Goal: Task Accomplishment & Management: Complete application form

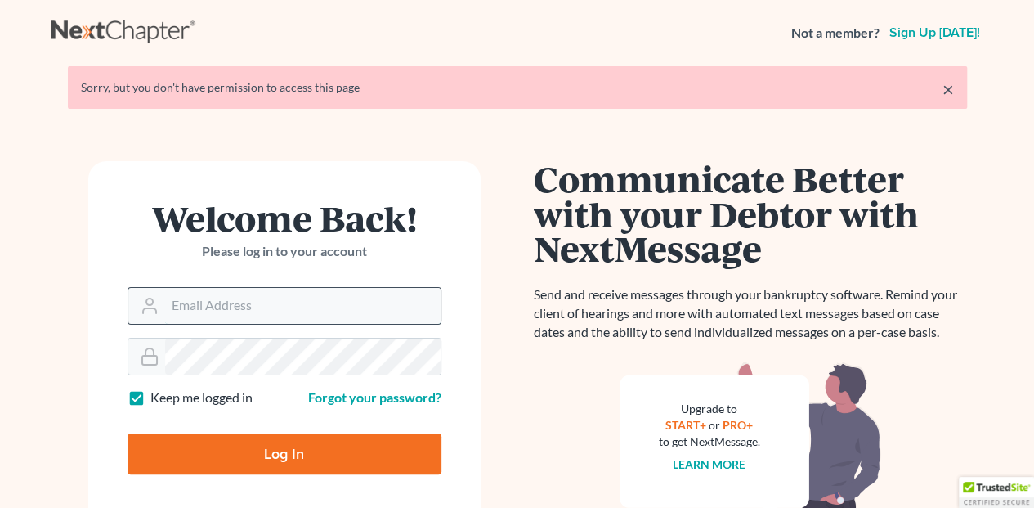
click at [226, 293] on input "Email Address" at bounding box center [303, 306] width 276 height 36
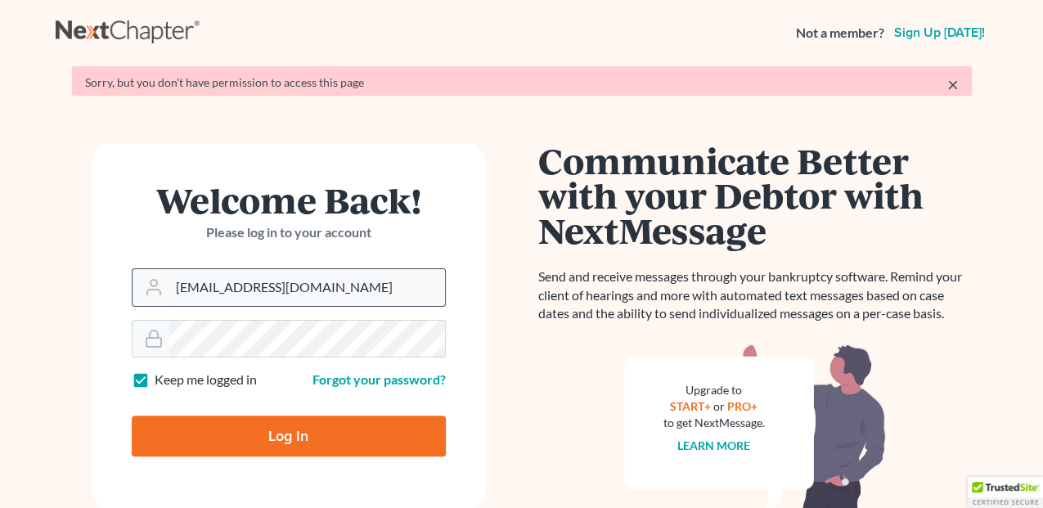
type input "[EMAIL_ADDRESS][DOMAIN_NAME]"
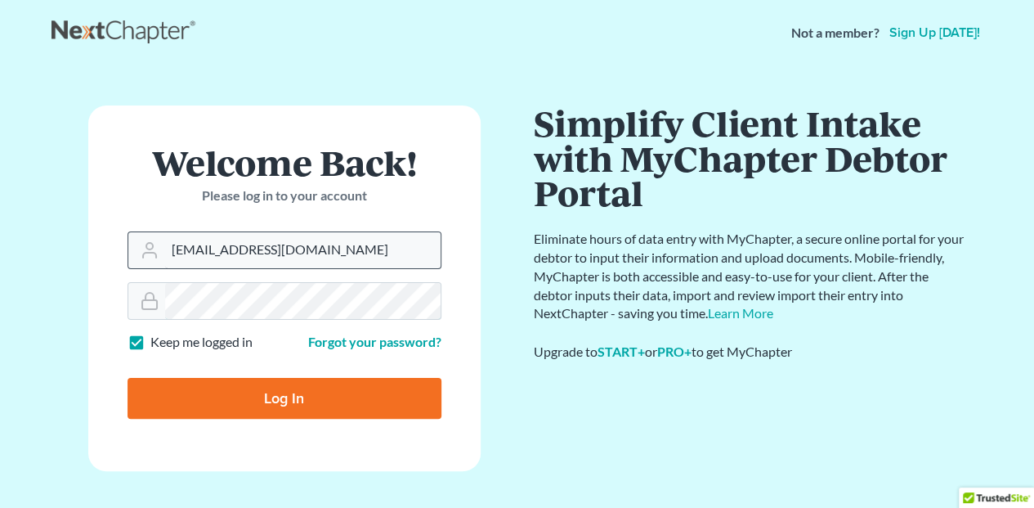
click at [128, 378] on input "Log In" at bounding box center [285, 398] width 314 height 41
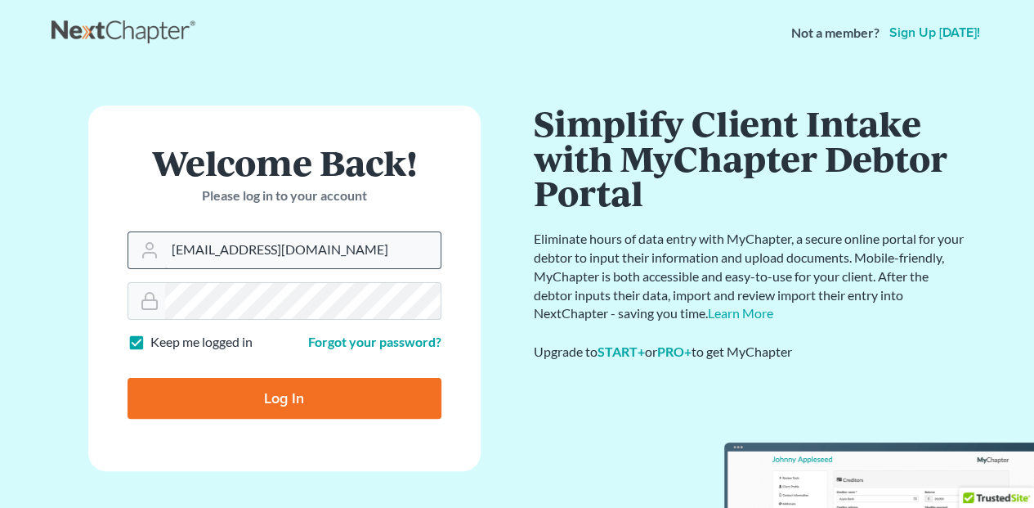
type input "Thinking..."
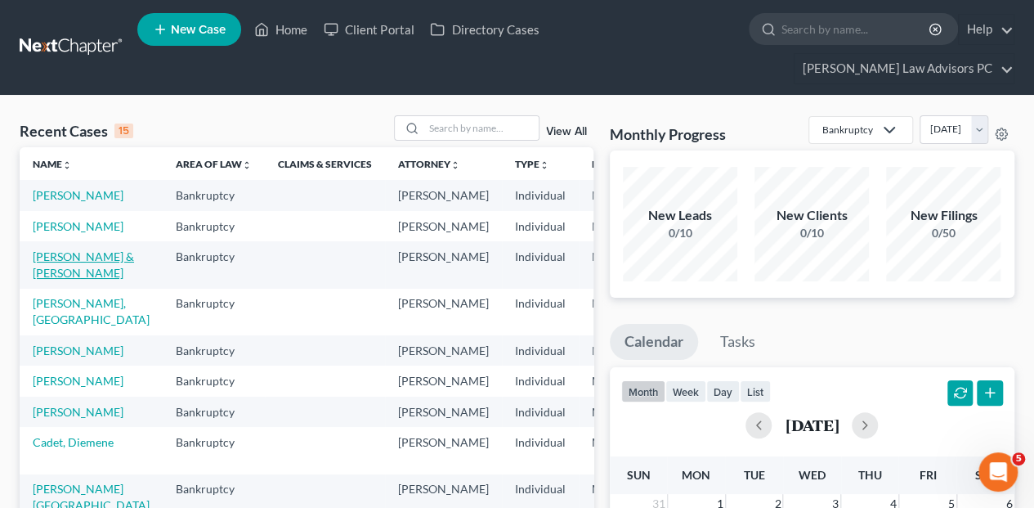
click at [47, 280] on link "Harrington, Lisa & Paul" at bounding box center [83, 264] width 101 height 30
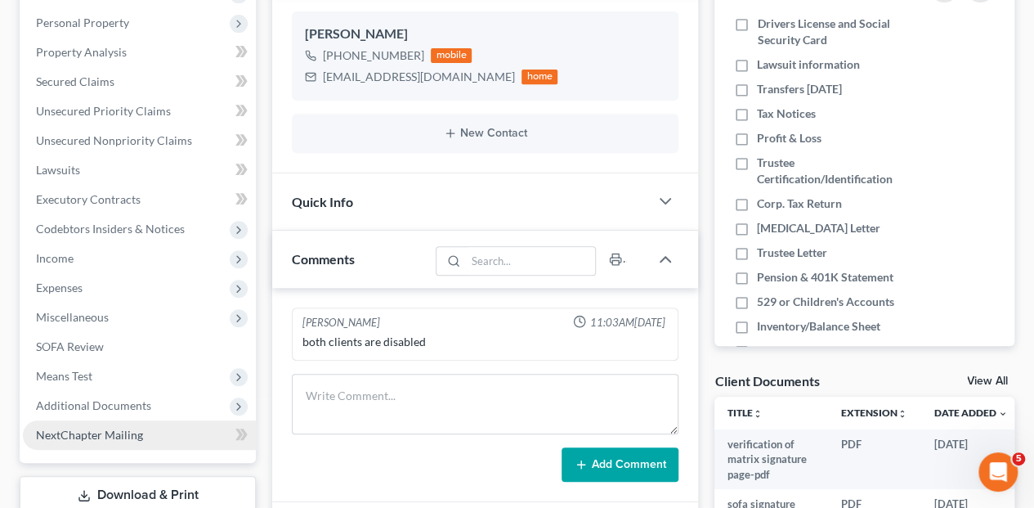
scroll to position [381, 0]
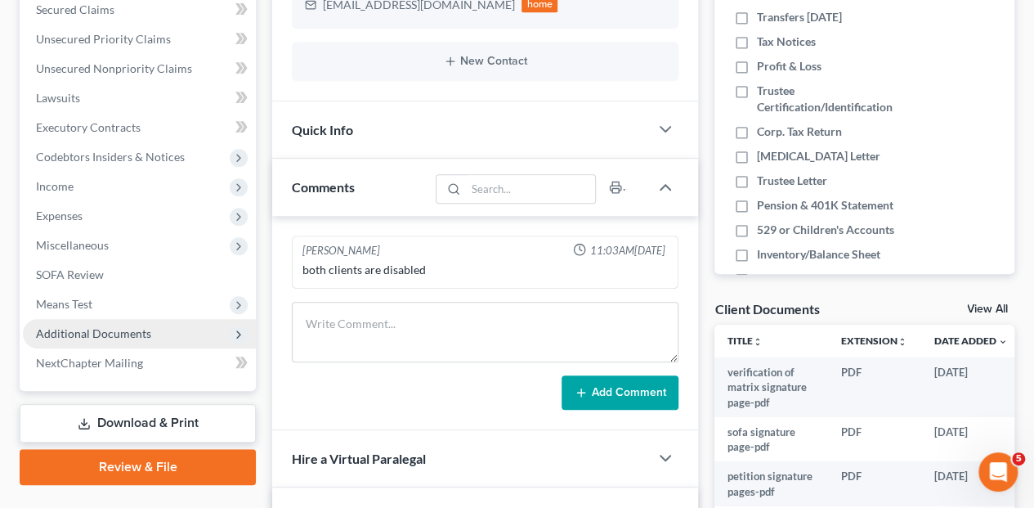
click at [87, 326] on span "Additional Documents" at bounding box center [93, 333] width 115 height 14
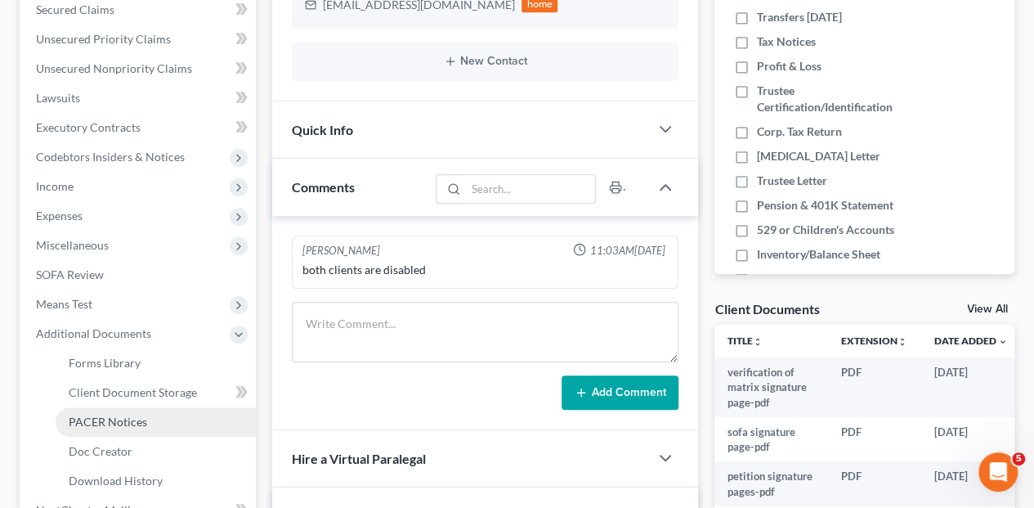
click at [85, 415] on span "PACER Notices" at bounding box center [108, 422] width 78 height 14
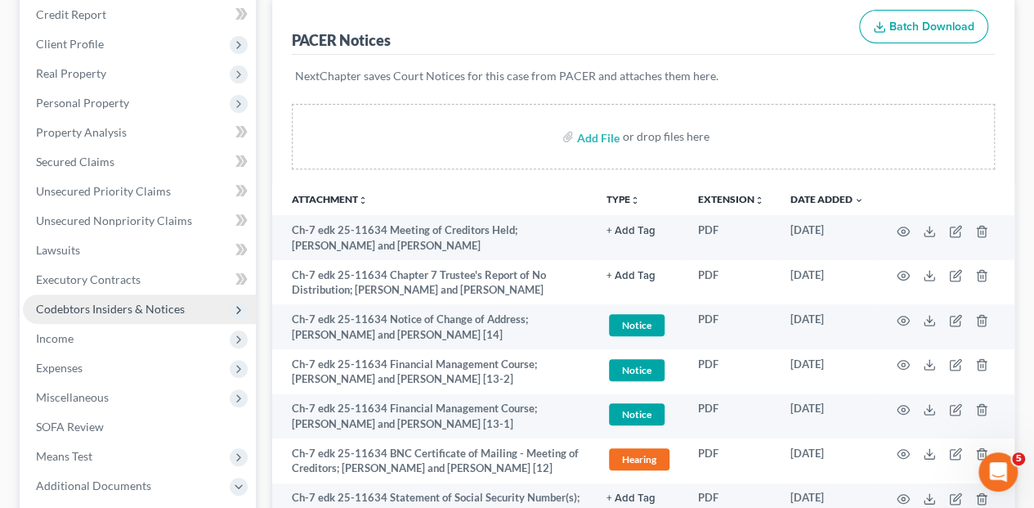
scroll to position [272, 0]
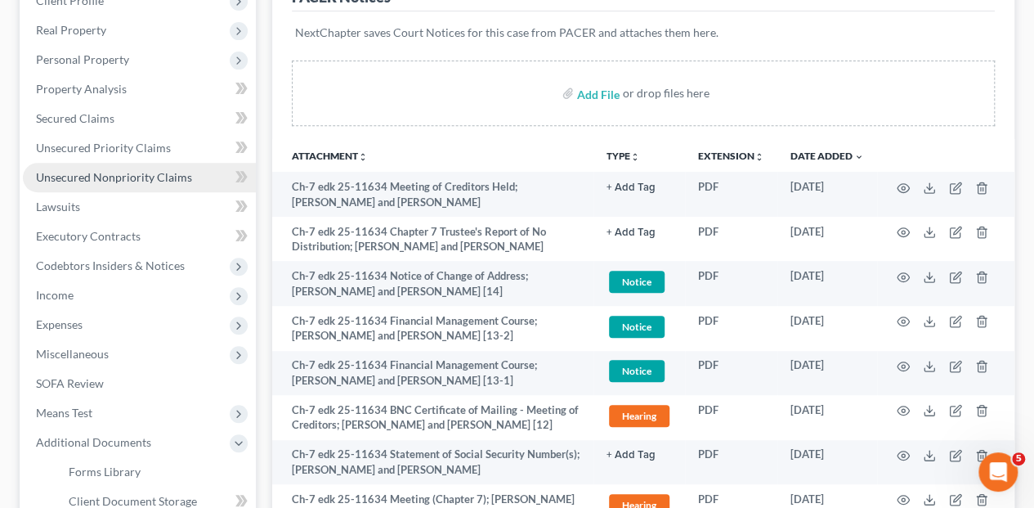
click at [88, 170] on span "Unsecured Nonpriority Claims" at bounding box center [114, 177] width 156 height 14
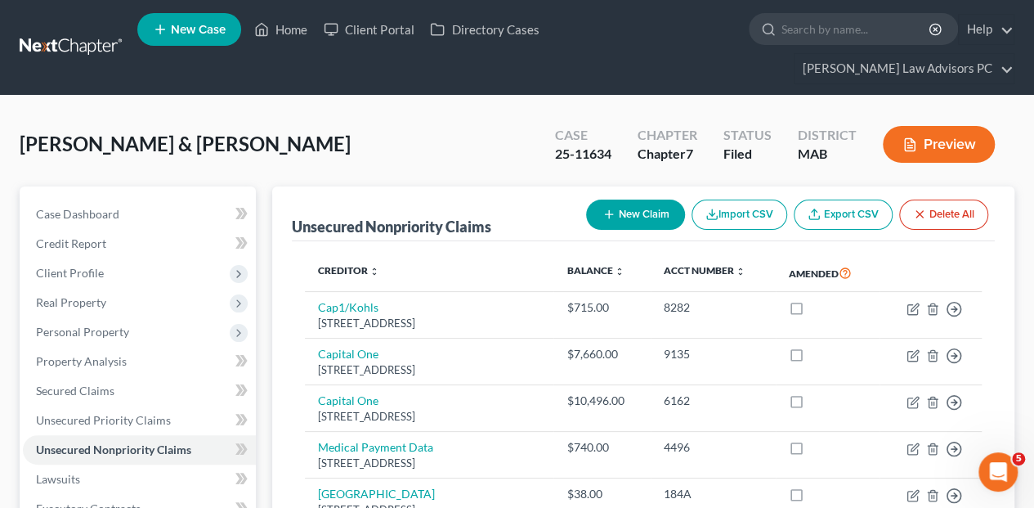
click at [633, 200] on button "New Claim" at bounding box center [635, 215] width 99 height 30
select select "2"
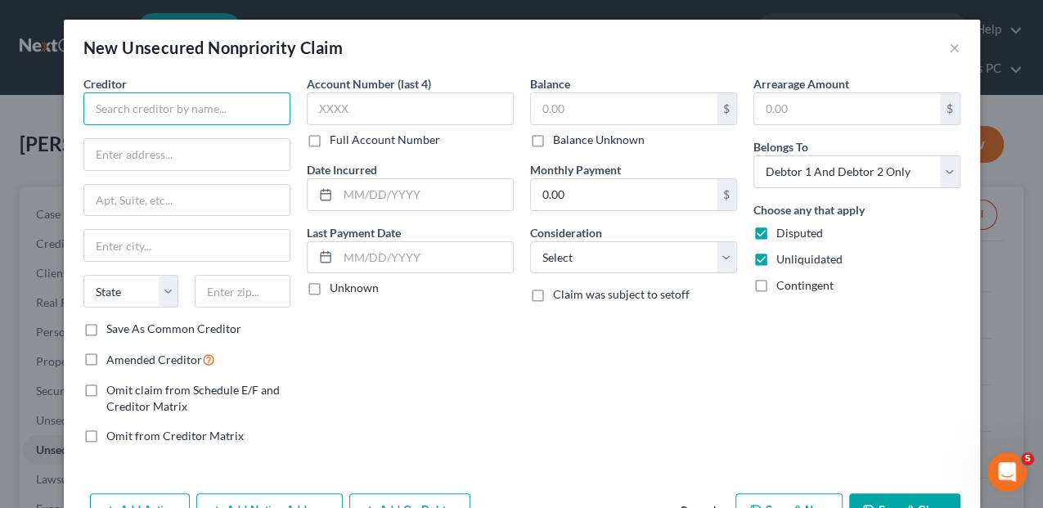
click at [185, 110] on input "text" at bounding box center [186, 108] width 207 height 33
type input "Melrose Wakefield Radiology"
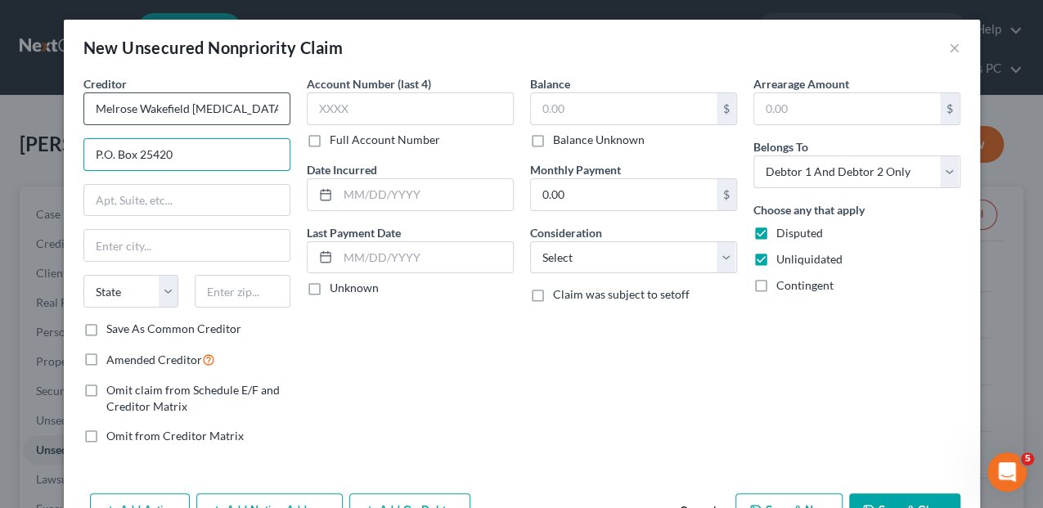
type input "P.O. Box 25420"
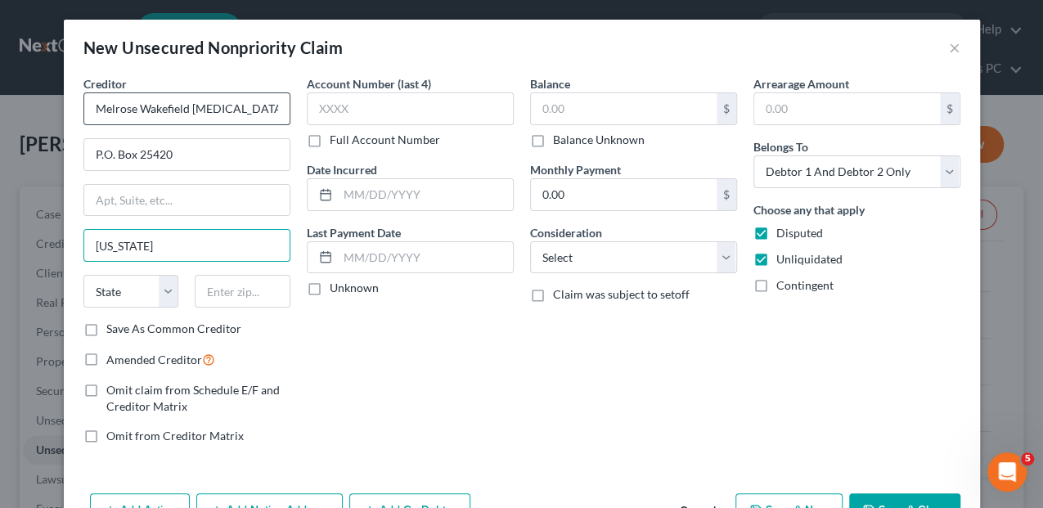
type input "New York"
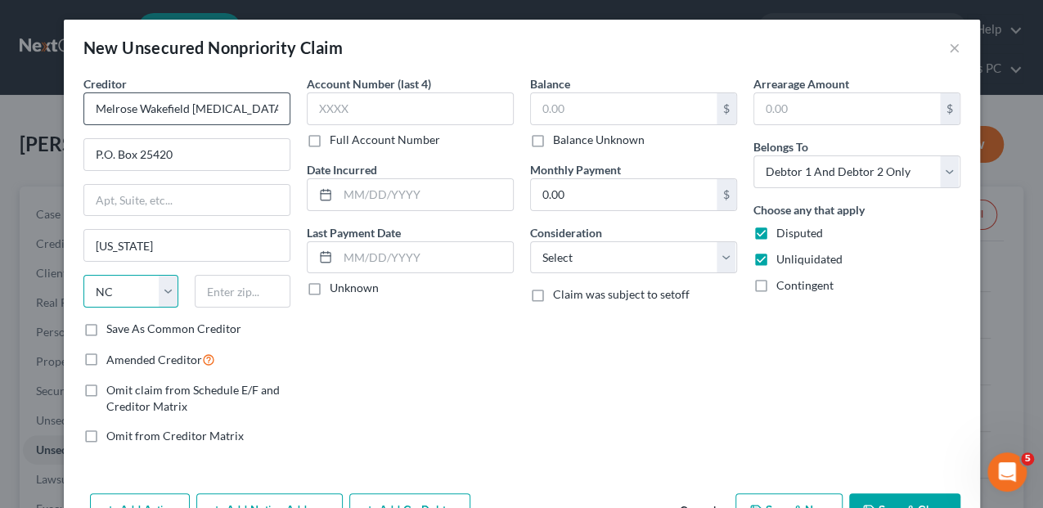
select select "35"
type input "10087-5420"
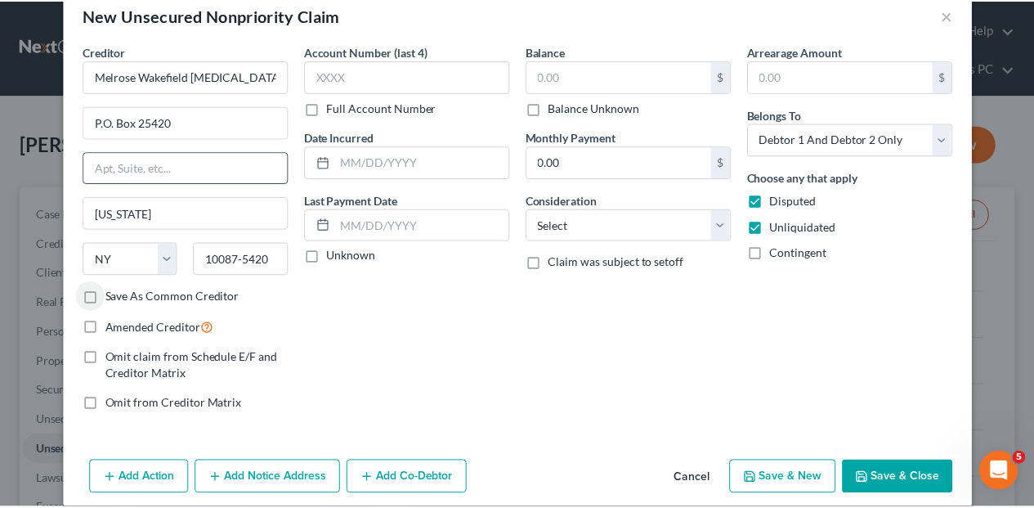
scroll to position [49, 0]
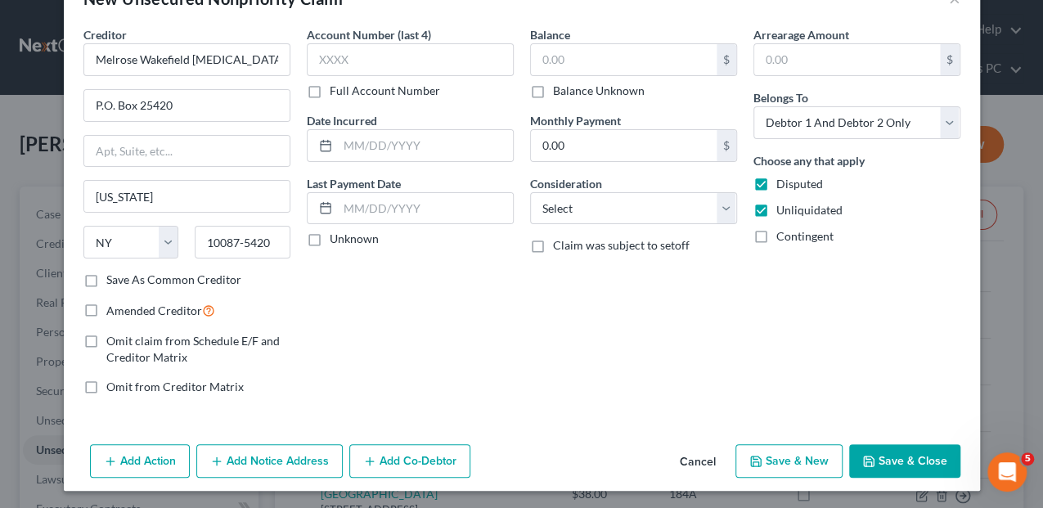
click at [106, 276] on label "Save As Common Creditor" at bounding box center [173, 279] width 135 height 16
click at [113, 276] on input "Save As Common Creditor" at bounding box center [118, 276] width 11 height 11
checkbox input "true"
click at [369, 56] on input "text" at bounding box center [410, 59] width 207 height 33
type input "6979"
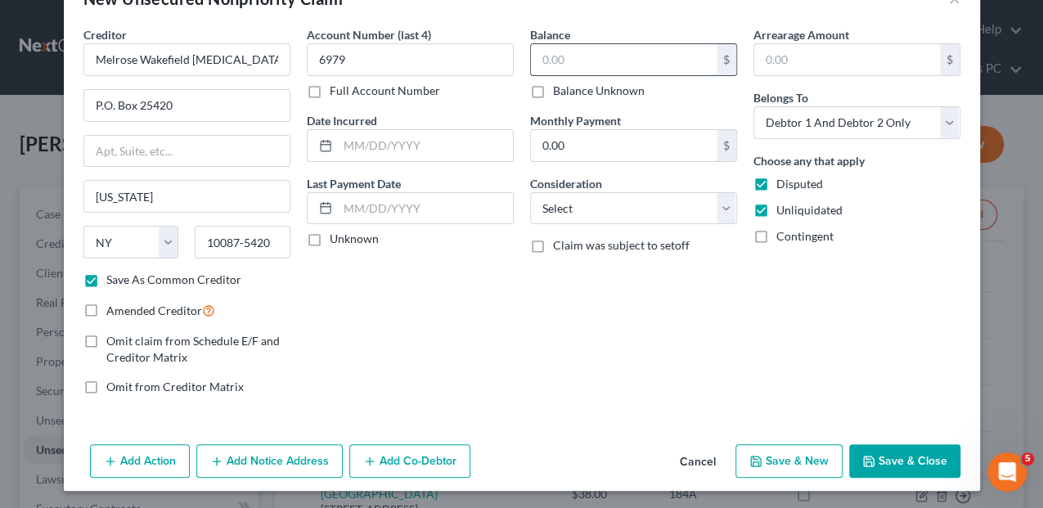
click at [551, 64] on input "text" at bounding box center [624, 59] width 186 height 31
type input "32.55"
click at [944, 124] on select "Select Debtor 1 Only Debtor 2 Only Debtor 1 And Debtor 2 Only At Least One Of T…" at bounding box center [856, 122] width 207 height 33
select select "1"
click at [753, 106] on select "Select Debtor 1 Only Debtor 2 Only Debtor 1 And Debtor 2 Only At Least One Of T…" at bounding box center [856, 122] width 207 height 33
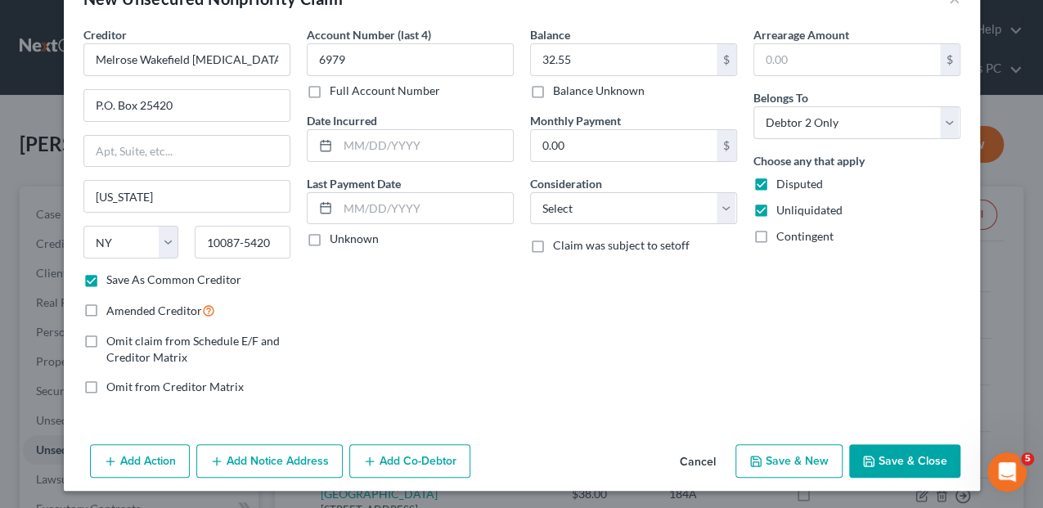
click at [878, 445] on button "Save & Close" at bounding box center [904, 461] width 111 height 34
checkbox input "false"
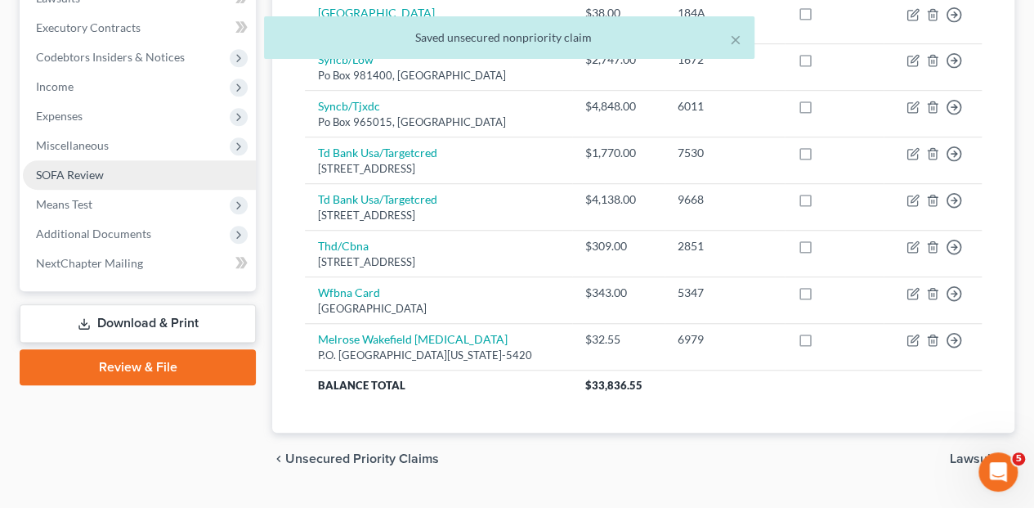
scroll to position [486, 0]
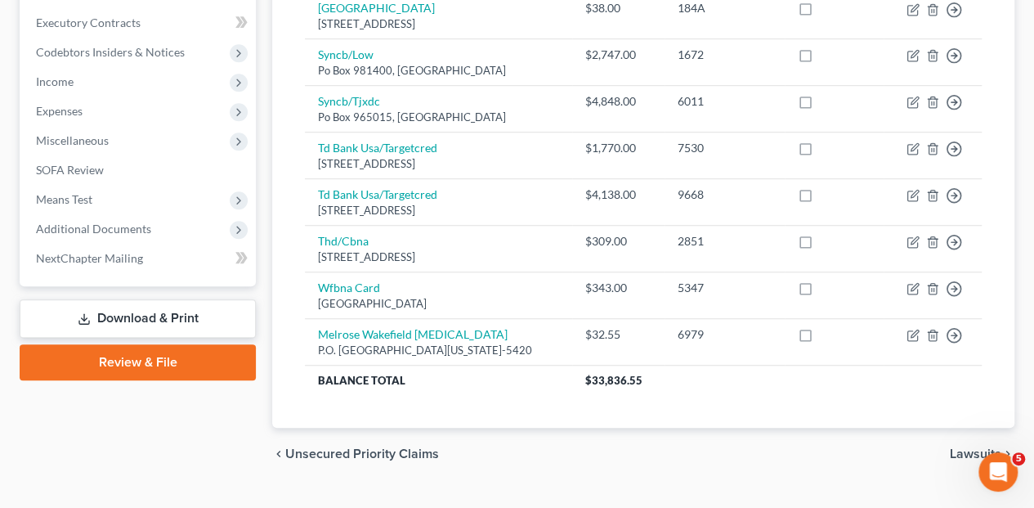
click at [136, 299] on link "Download & Print" at bounding box center [138, 318] width 236 height 38
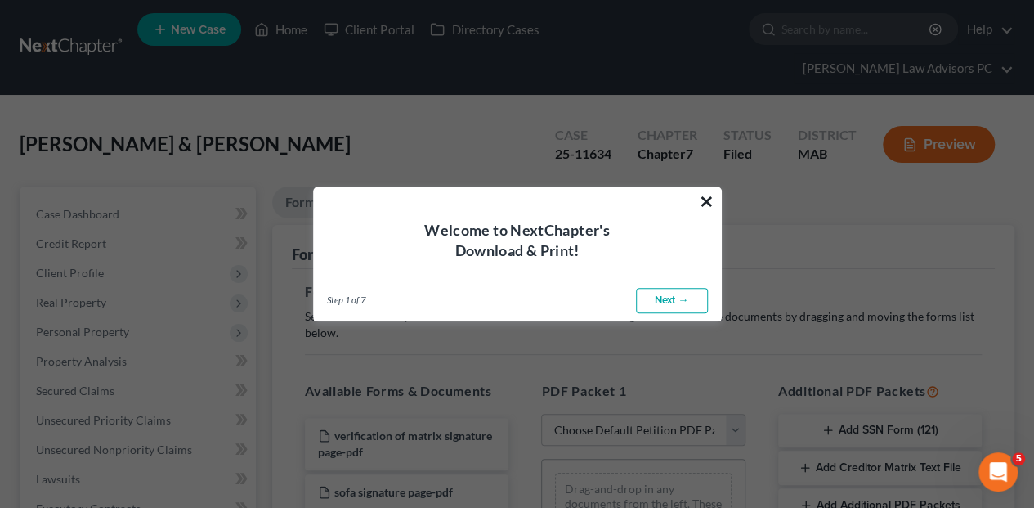
click at [708, 196] on button "×" at bounding box center [707, 201] width 16 height 26
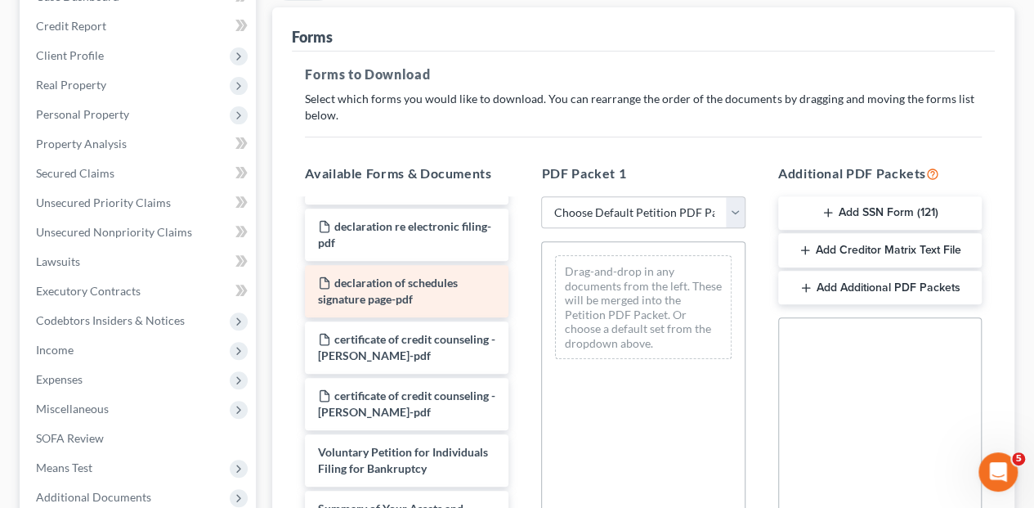
scroll to position [164, 0]
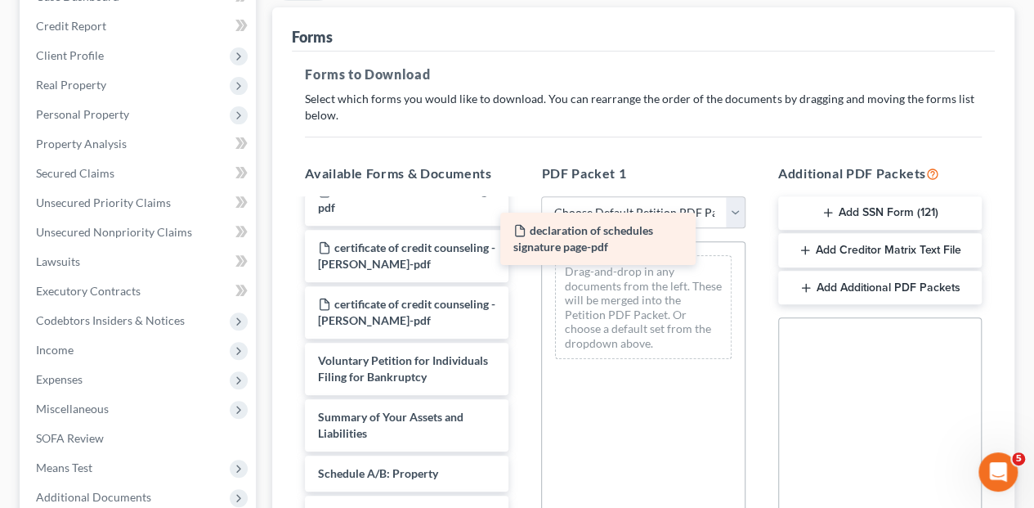
drag, startPoint x: 410, startPoint y: 226, endPoint x: 615, endPoint y: 240, distance: 205.8
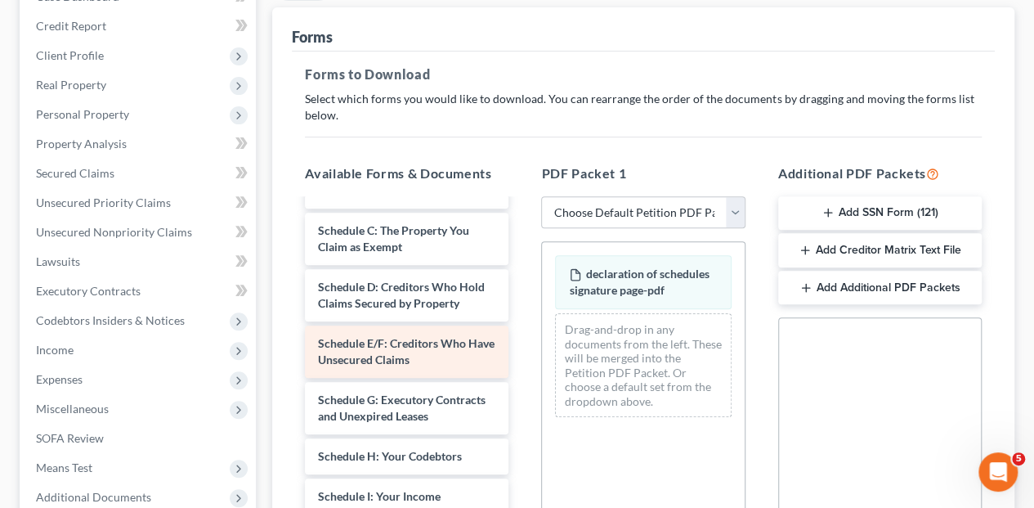
scroll to position [436, 0]
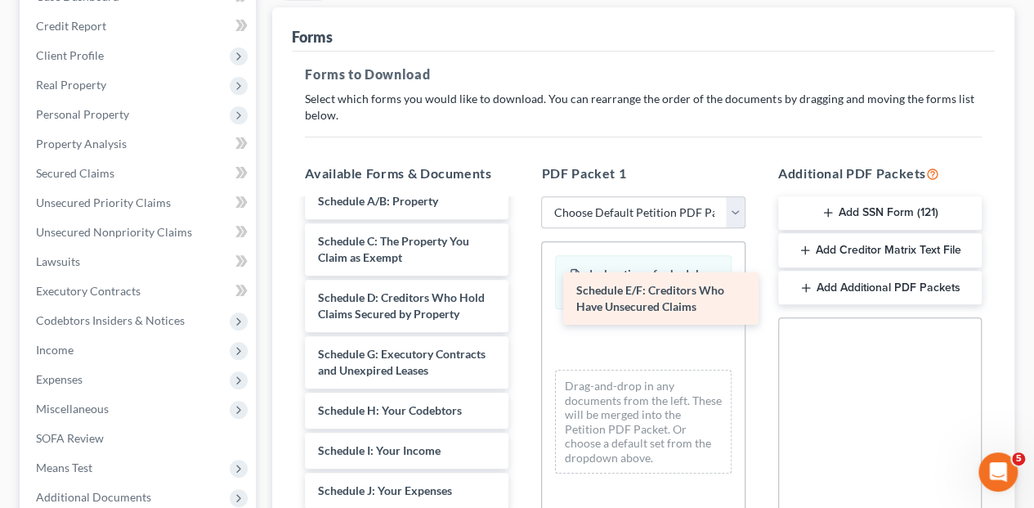
drag, startPoint x: 429, startPoint y: 325, endPoint x: 688, endPoint y: 294, distance: 260.4
click at [522, 294] on div "Schedule E/F: Creditors Who Have Unsecured Claims verification of matrix signat…" at bounding box center [407, 371] width 230 height 1212
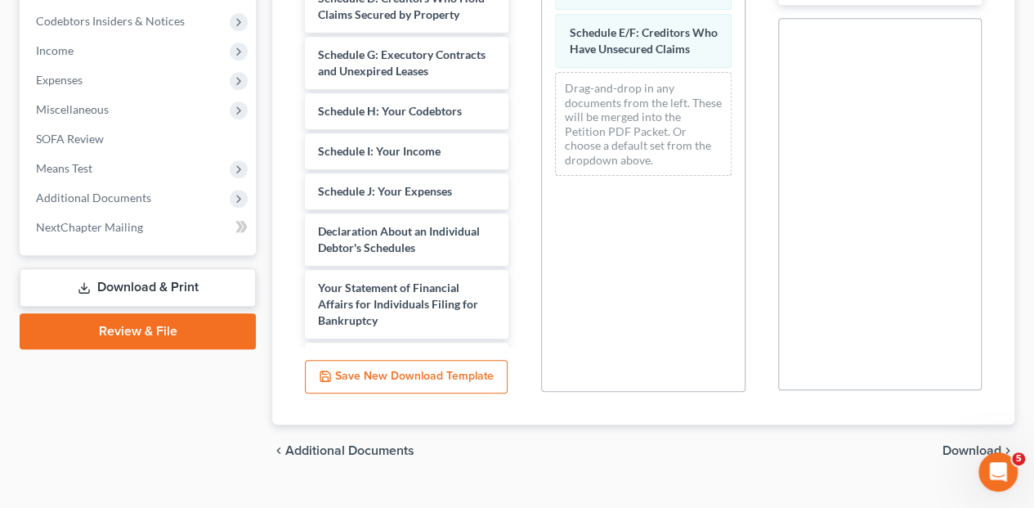
click at [963, 444] on span "Download" at bounding box center [972, 450] width 59 height 13
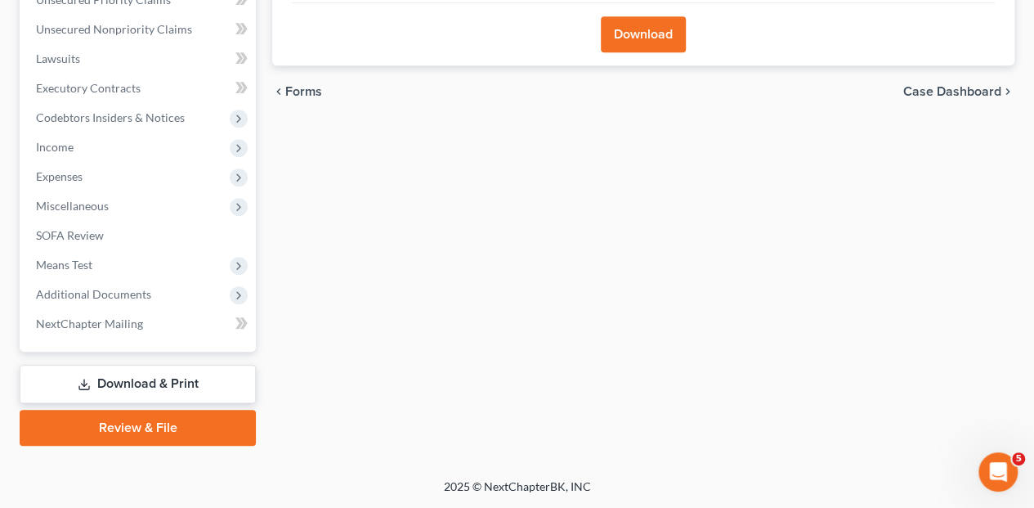
scroll to position [388, 0]
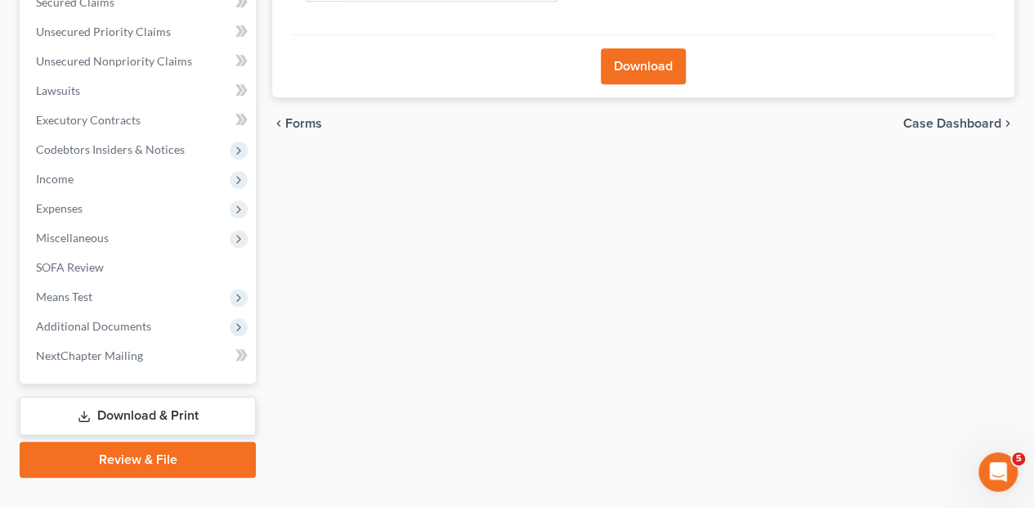
click at [640, 48] on button "Download" at bounding box center [643, 66] width 85 height 36
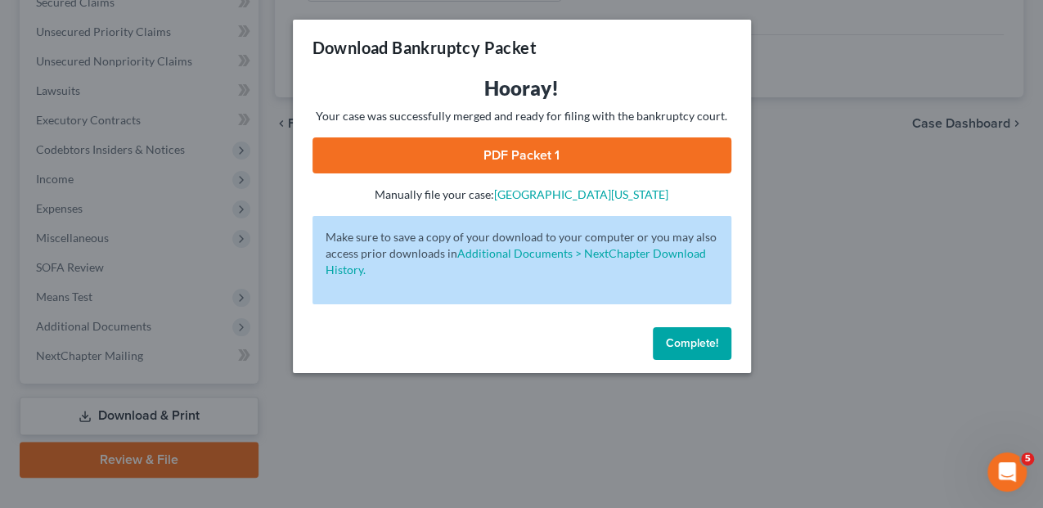
click at [571, 154] on link "PDF Packet 1" at bounding box center [521, 155] width 419 height 36
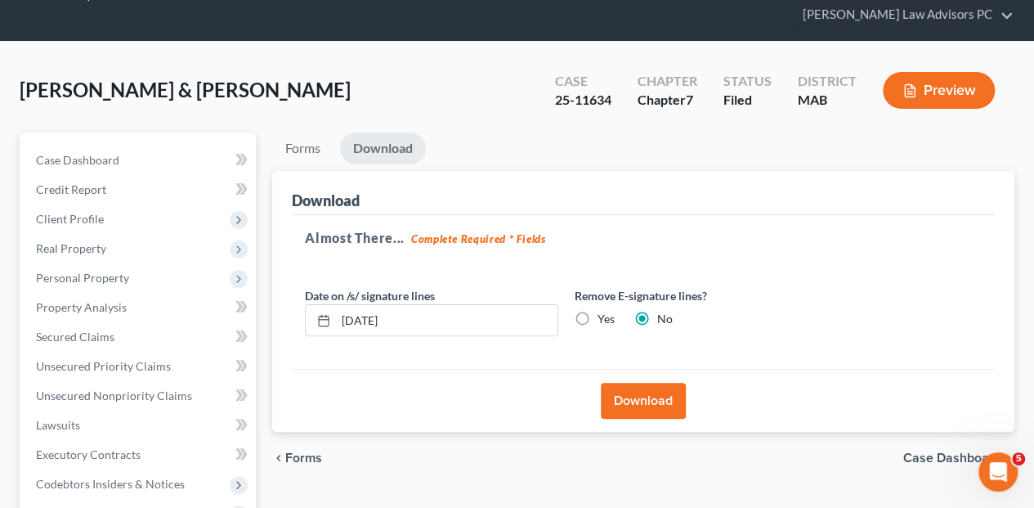
scroll to position [0, 0]
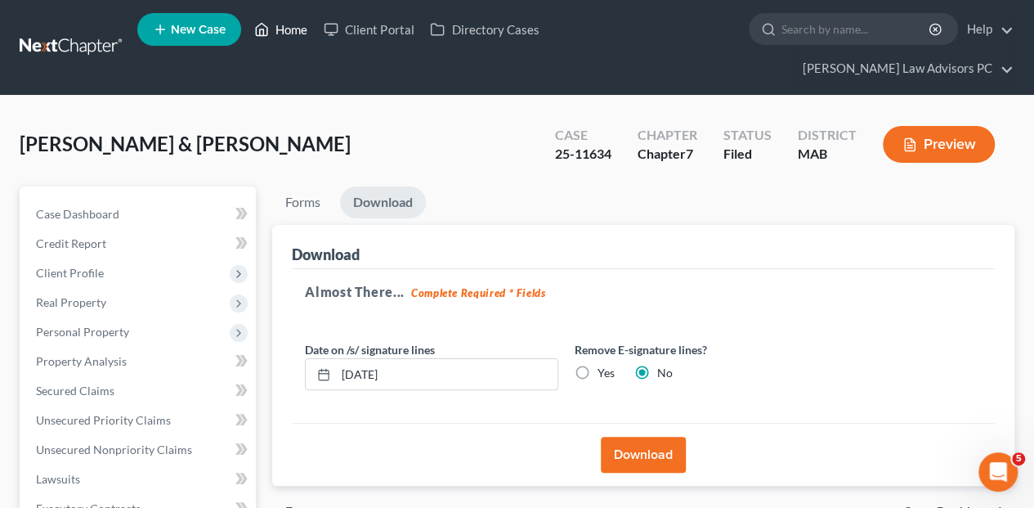
click at [288, 23] on link "Home" at bounding box center [281, 29] width 70 height 29
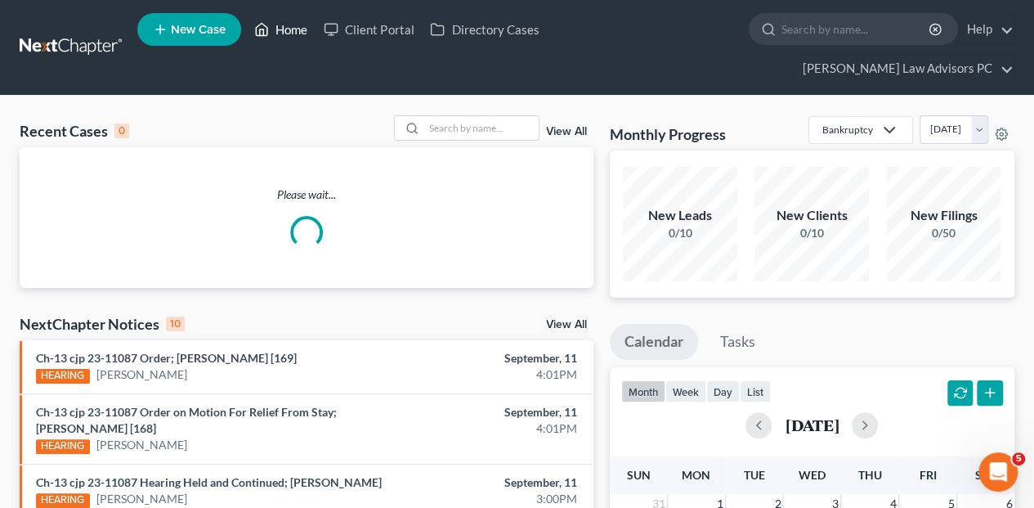
click at [289, 32] on link "Home" at bounding box center [281, 29] width 70 height 29
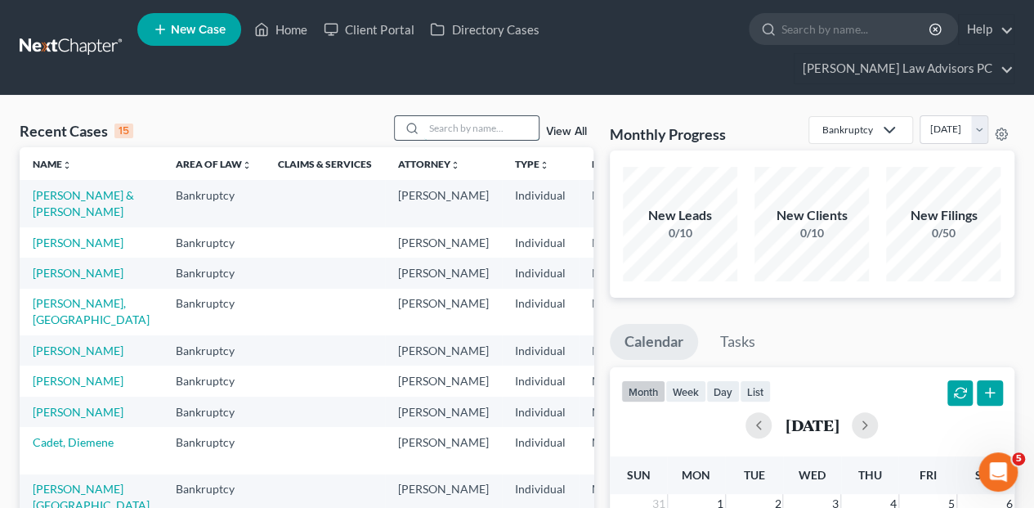
click at [482, 116] on input "search" at bounding box center [481, 128] width 114 height 24
type input "carroll"
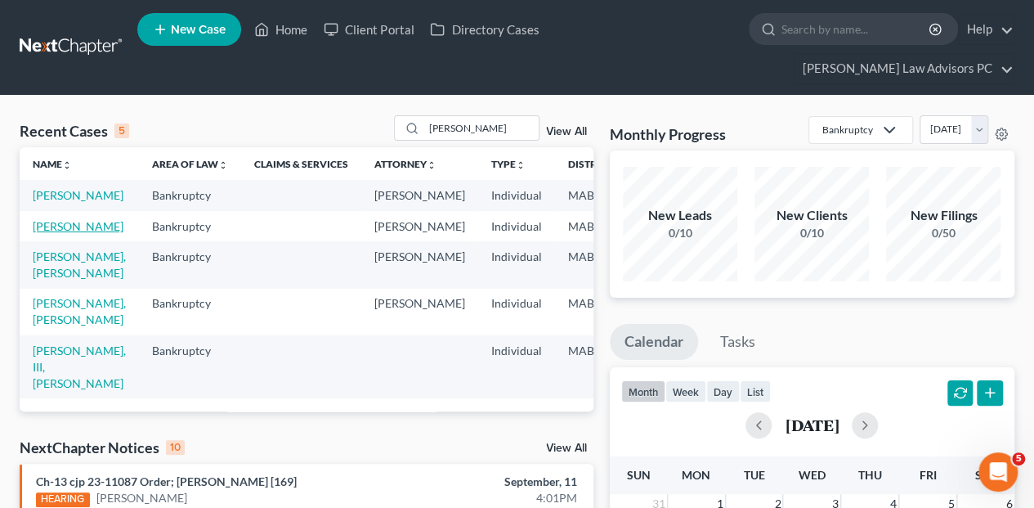
click at [49, 226] on link "Carroll, Carla" at bounding box center [78, 226] width 91 height 14
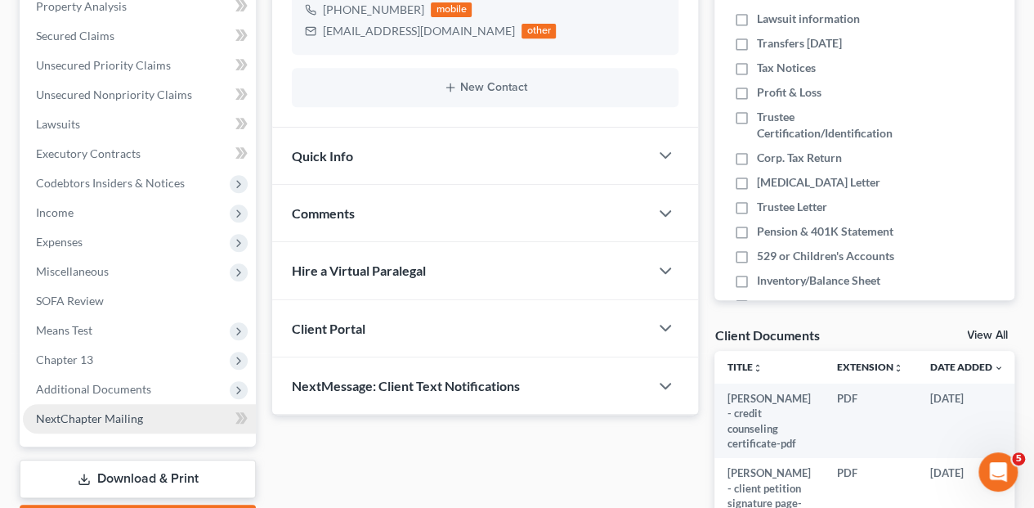
scroll to position [381, 0]
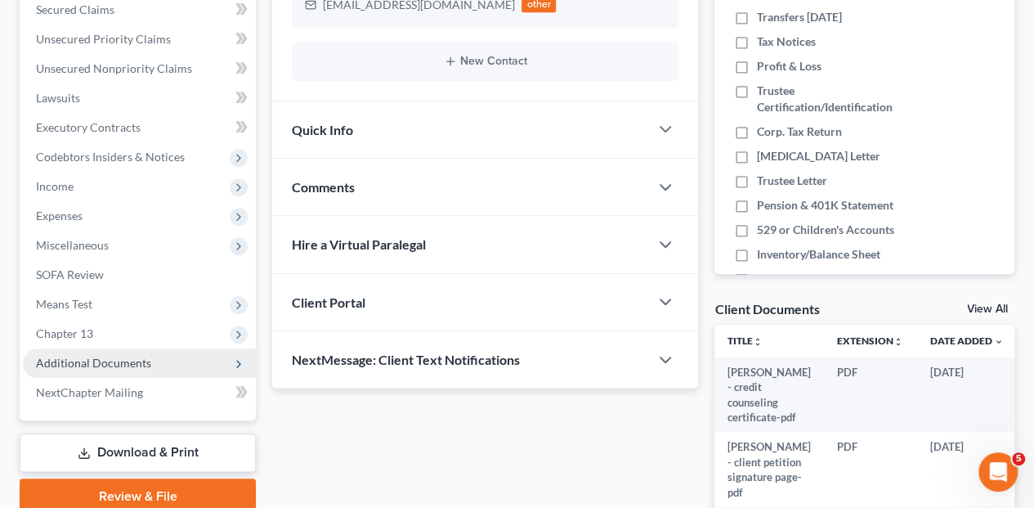
click at [78, 356] on span "Additional Documents" at bounding box center [93, 363] width 115 height 14
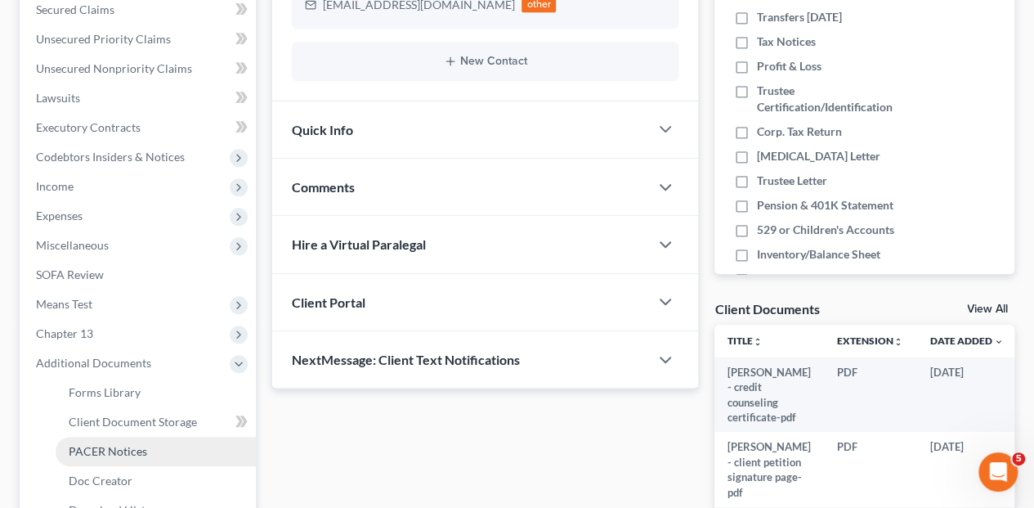
click at [121, 444] on span "PACER Notices" at bounding box center [108, 451] width 78 height 14
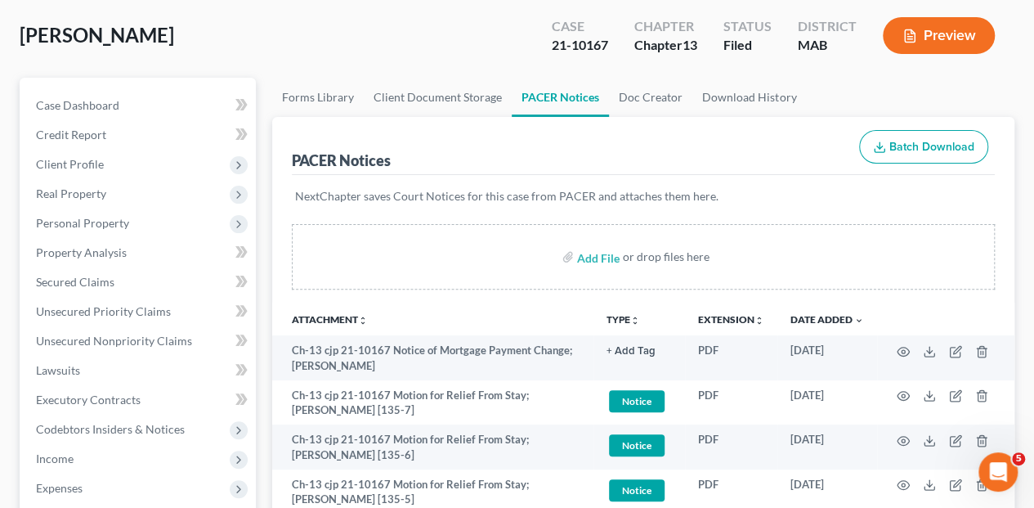
scroll to position [164, 0]
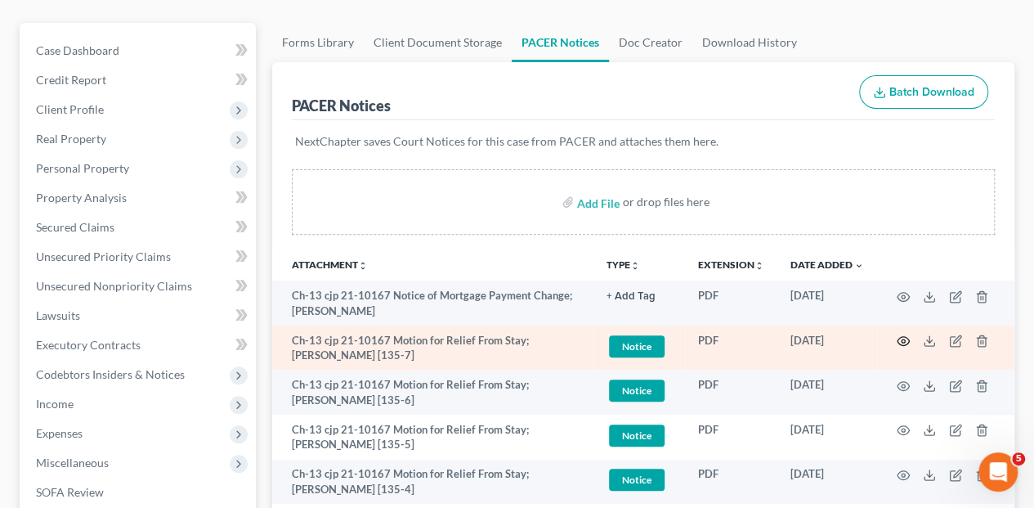
click at [904, 339] on circle "button" at bounding box center [903, 340] width 3 height 3
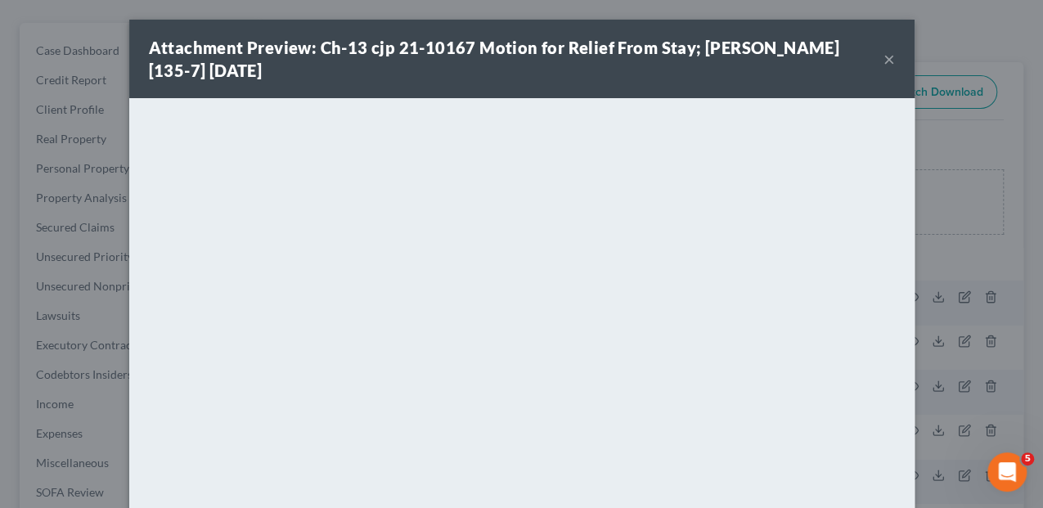
click at [886, 60] on button "×" at bounding box center [888, 59] width 11 height 20
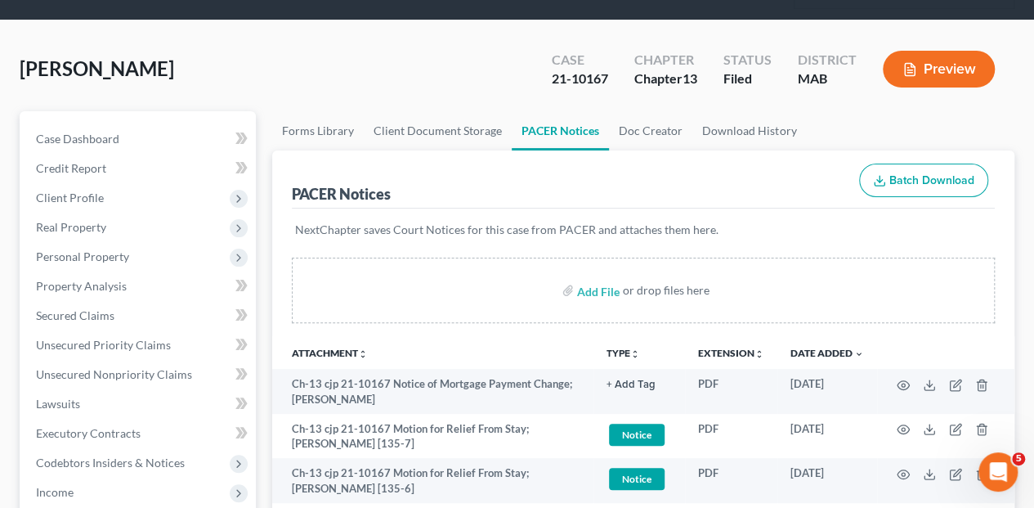
scroll to position [0, 0]
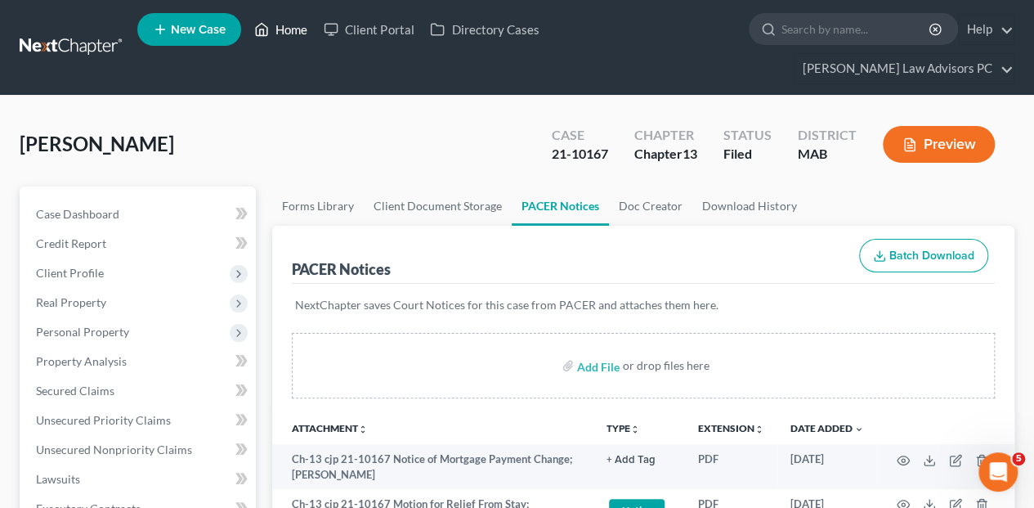
click at [279, 34] on link "Home" at bounding box center [281, 29] width 70 height 29
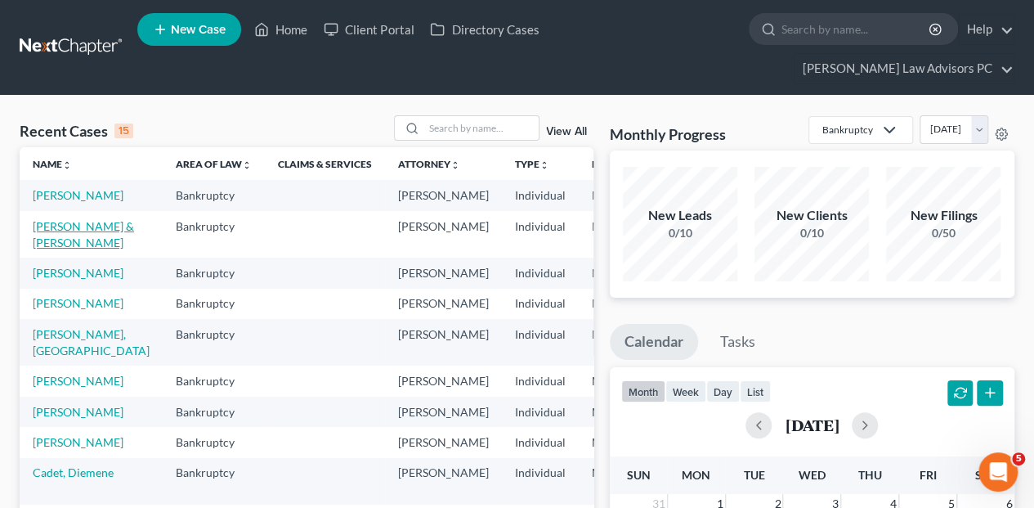
click at [63, 222] on link "Harrington, Lisa & Paul" at bounding box center [83, 234] width 101 height 30
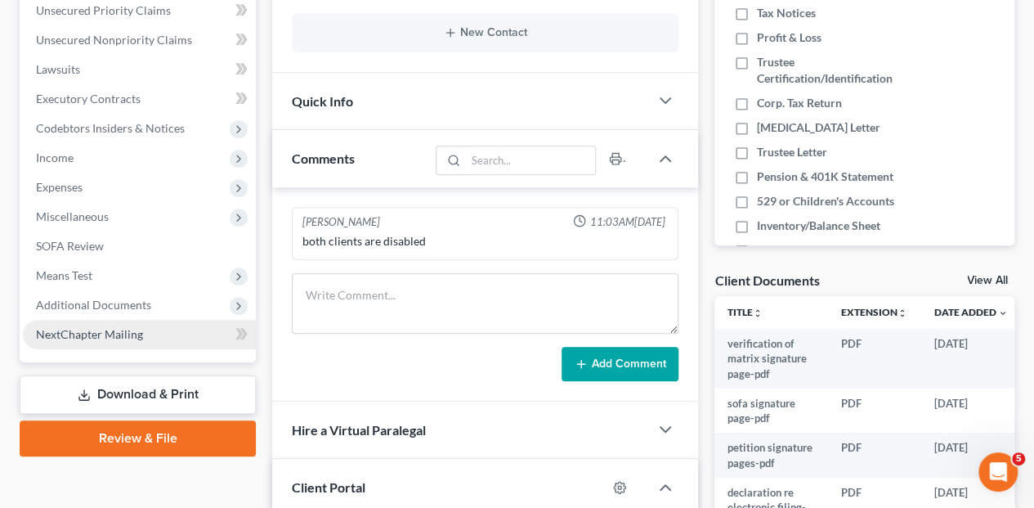
scroll to position [436, 0]
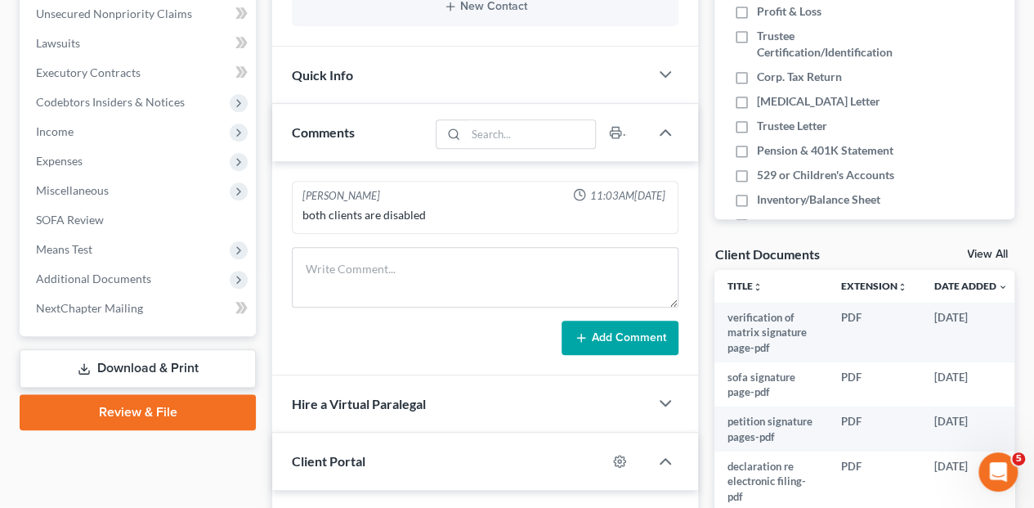
click at [146, 349] on link "Download & Print" at bounding box center [138, 368] width 236 height 38
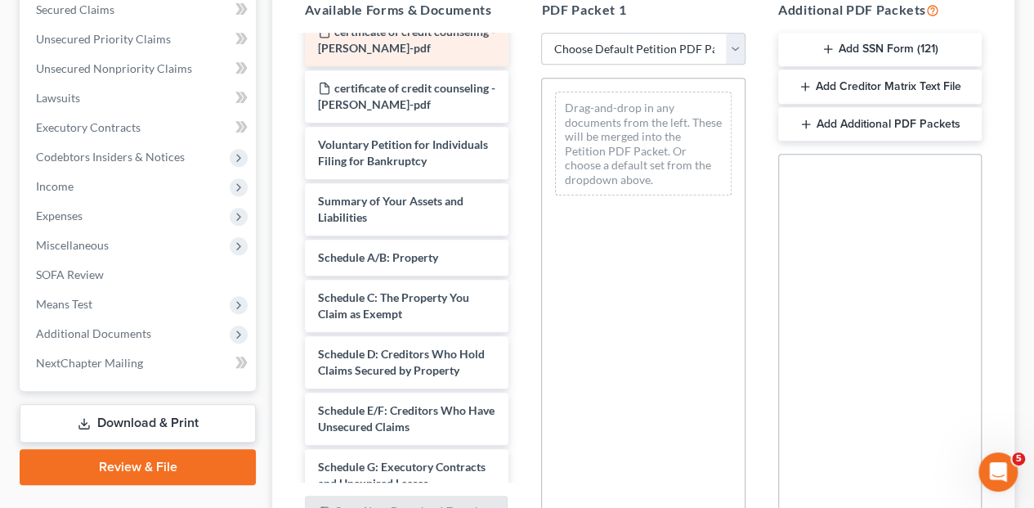
scroll to position [327, 0]
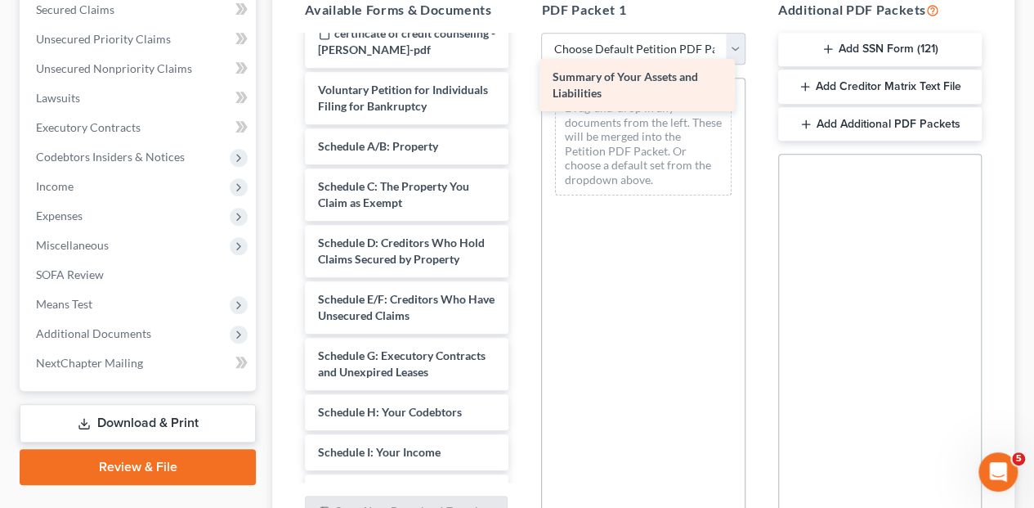
drag, startPoint x: 405, startPoint y: 129, endPoint x: 639, endPoint y: 91, distance: 237.8
click at [522, 91] on div "Summary of Your Assets and Liabilities verification of matrix signature page-pd…" at bounding box center [407, 344] width 230 height 1268
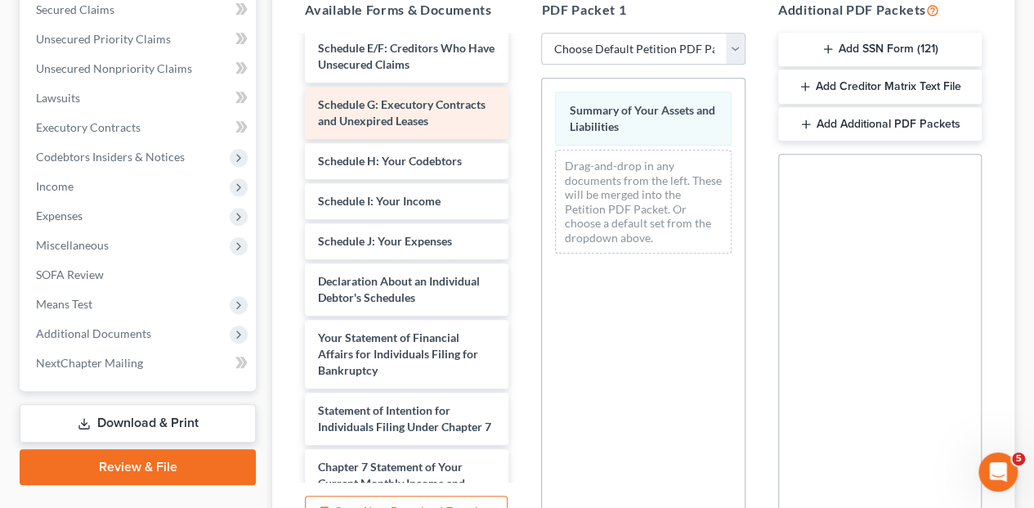
scroll to position [599, 0]
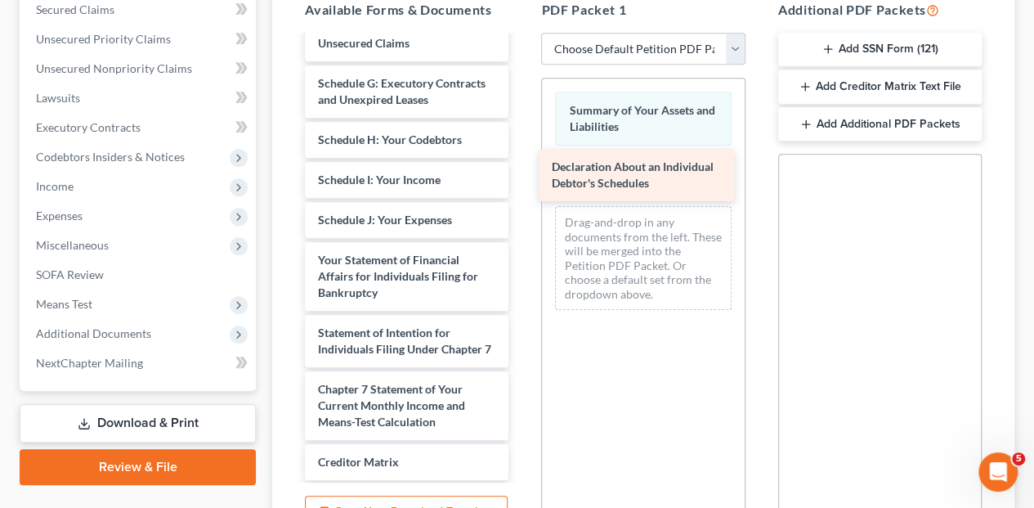
drag, startPoint x: 406, startPoint y: 241, endPoint x: 691, endPoint y: 149, distance: 300.0
click at [522, 160] on div "Declaration About an Individual Debtor's Schedules verification of matrix signa…" at bounding box center [407, 43] width 230 height 1212
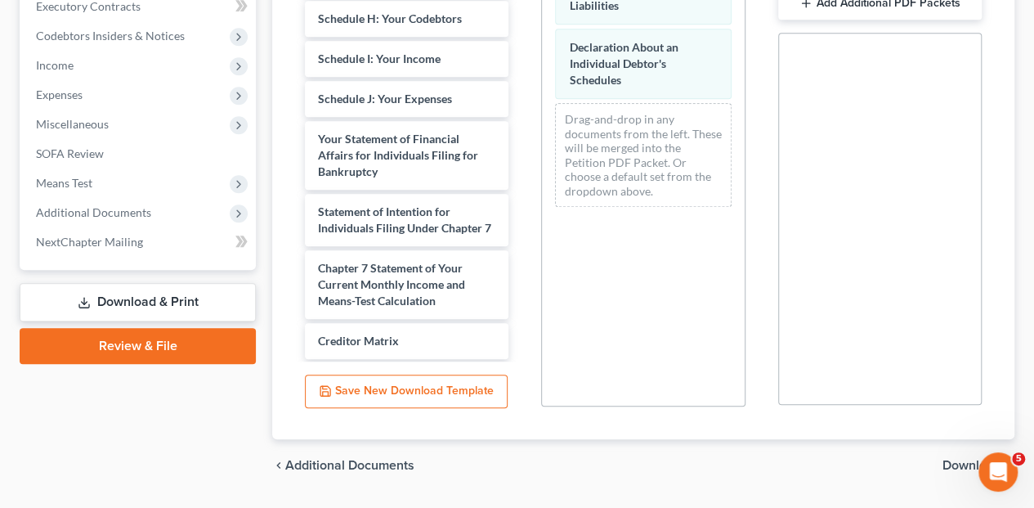
scroll to position [517, 0]
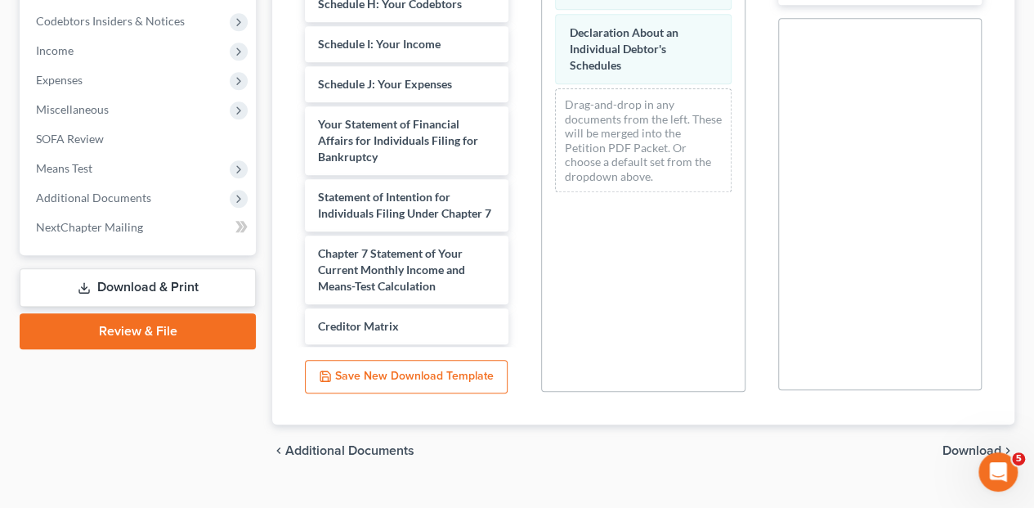
click at [973, 444] on span "Download" at bounding box center [972, 450] width 59 height 13
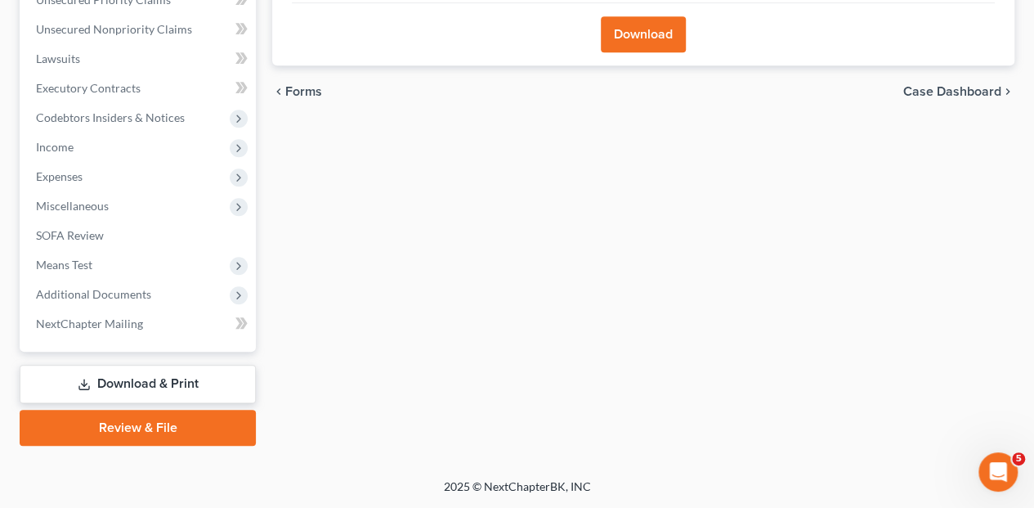
scroll to position [388, 0]
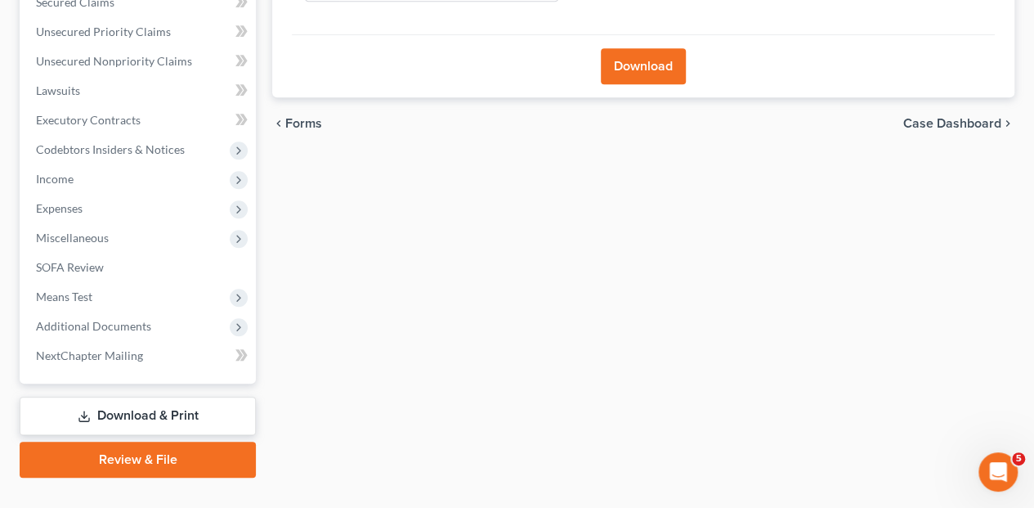
click at [639, 48] on button "Download" at bounding box center [643, 66] width 85 height 36
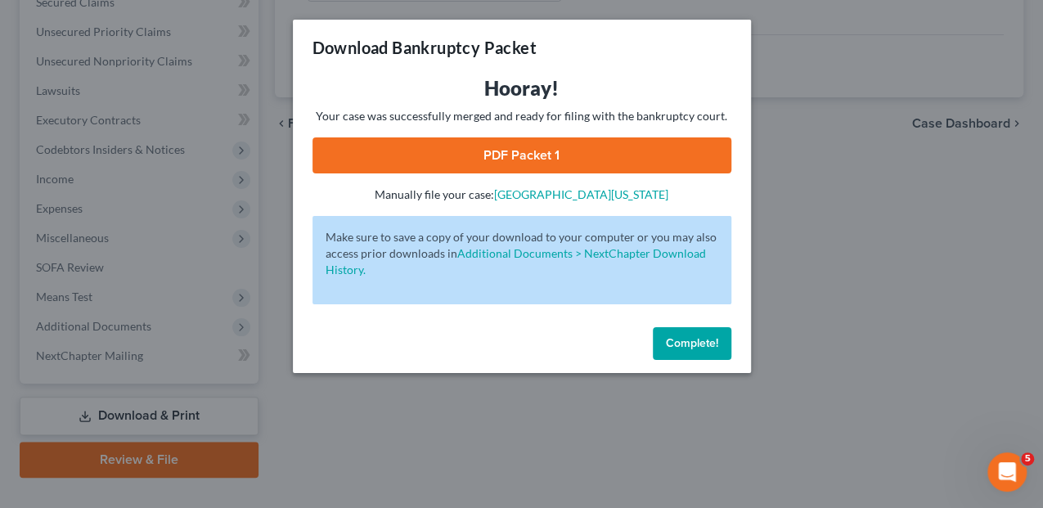
click at [503, 155] on link "PDF Packet 1" at bounding box center [521, 155] width 419 height 36
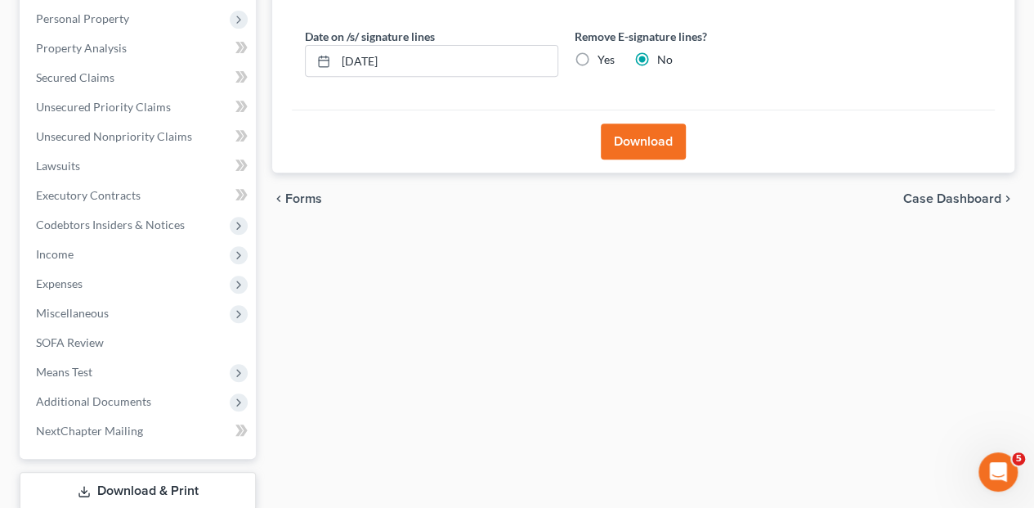
scroll to position [225, 0]
